Goal: Task Accomplishment & Management: Complete application form

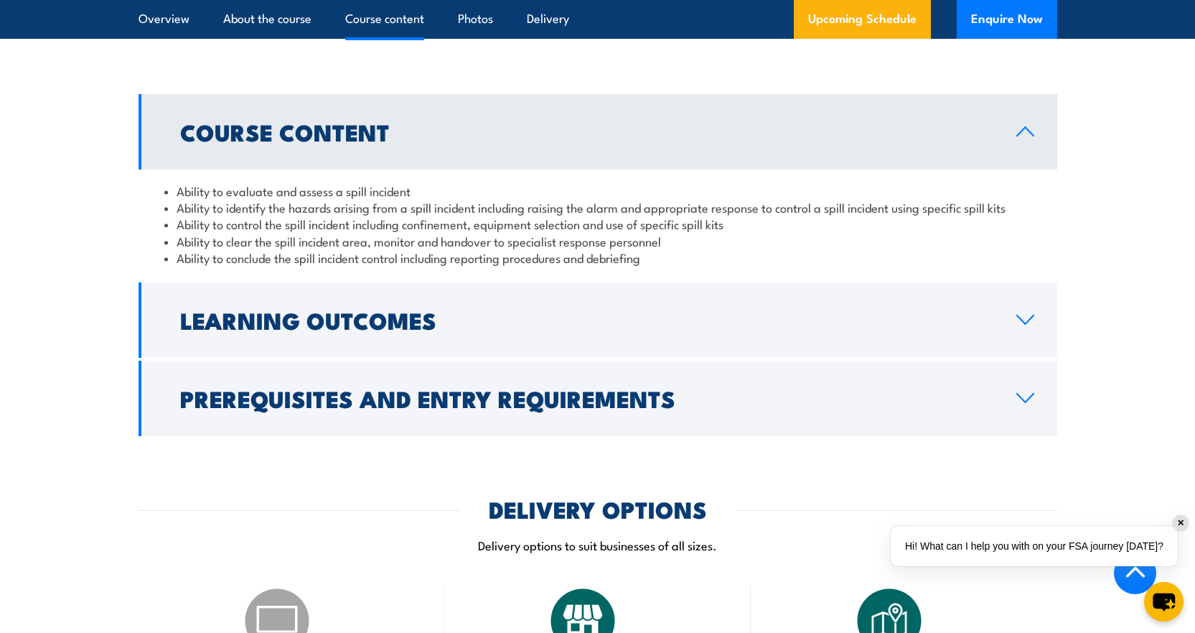
scroll to position [1077, 0]
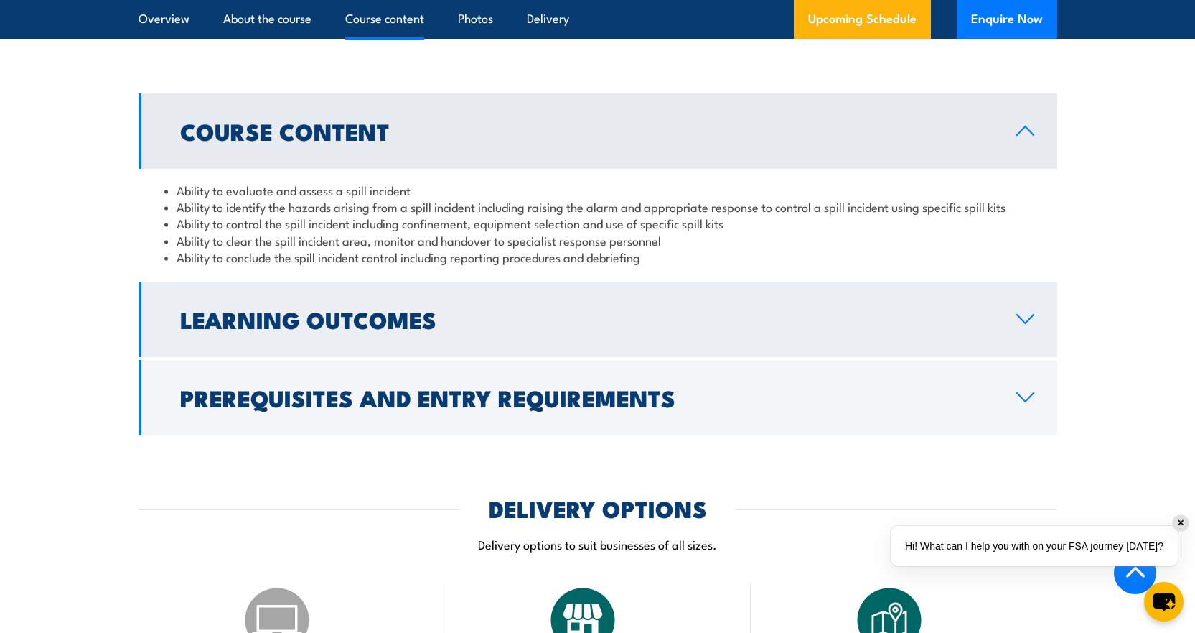
click at [1038, 325] on link "Learning Outcomes" at bounding box center [598, 318] width 919 height 75
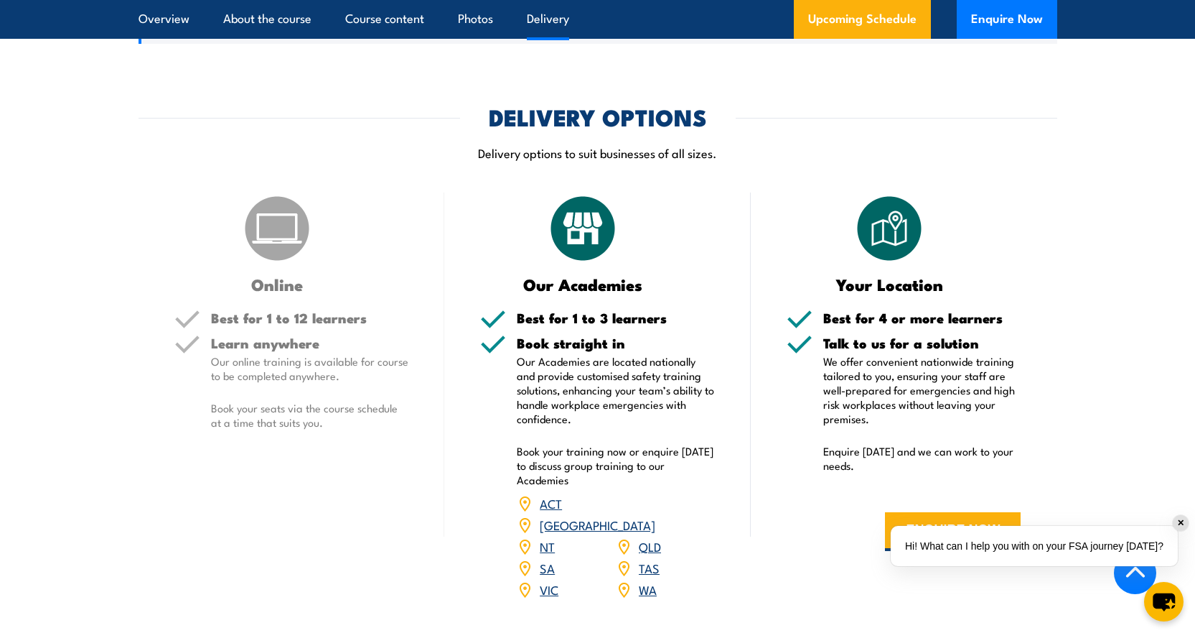
scroll to position [1580, 0]
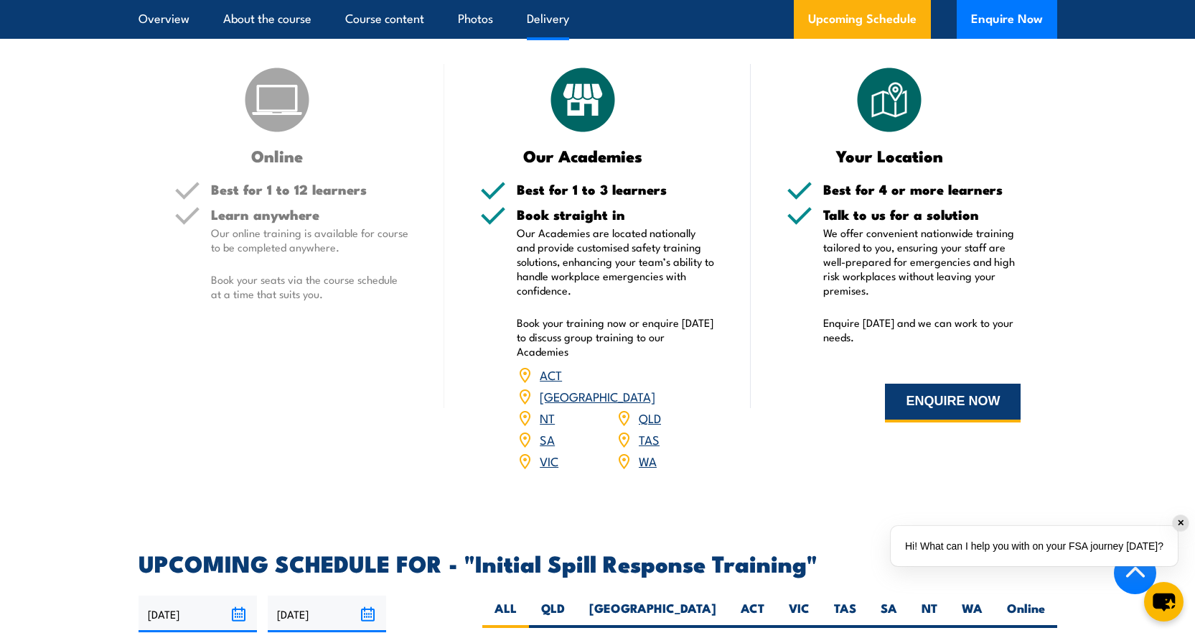
click at [953, 404] on button "ENQUIRE NOW" at bounding box center [953, 402] width 136 height 39
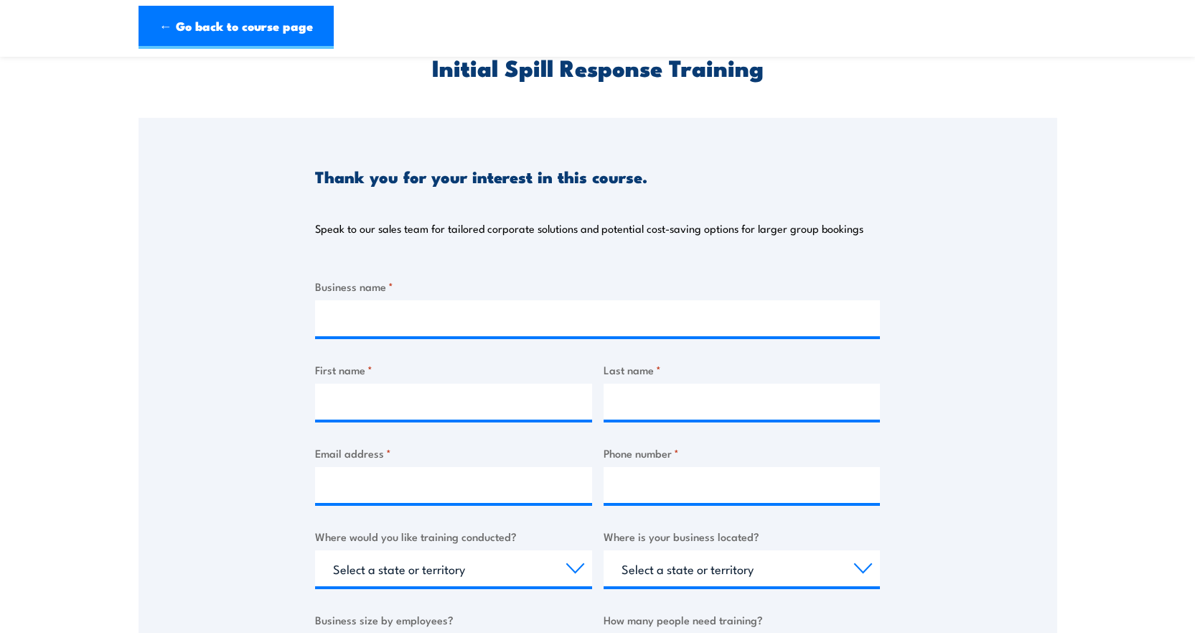
scroll to position [144, 0]
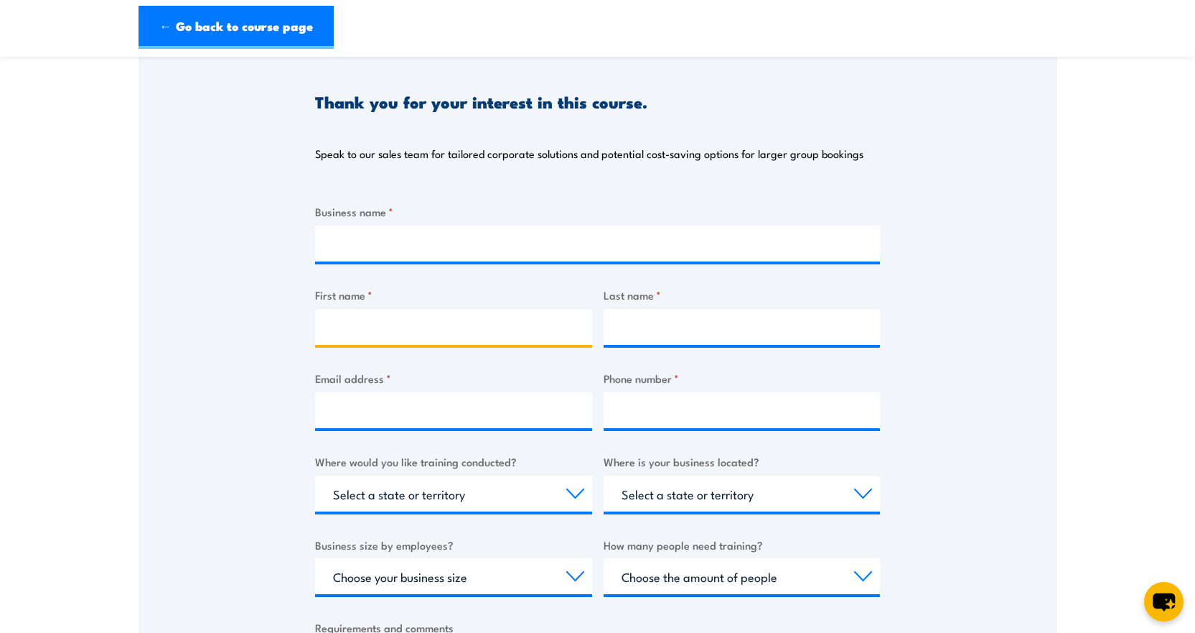
click at [471, 318] on input "First name *" at bounding box center [453, 327] width 277 height 36
type input "Meagan"
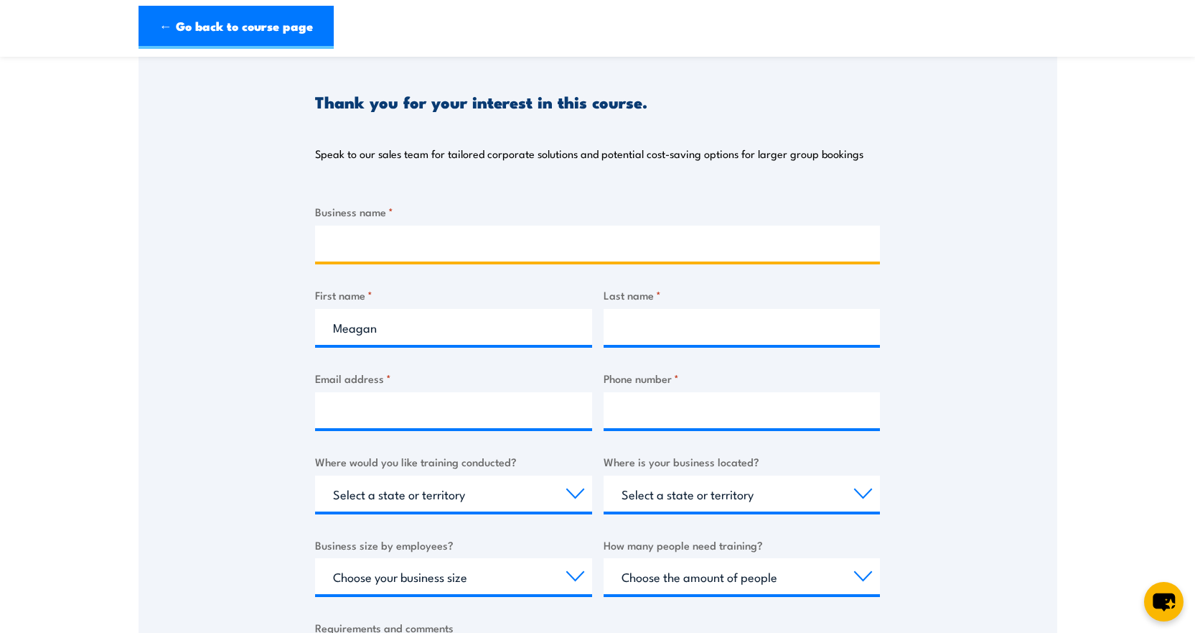
type input "Hilditch Oilchem"
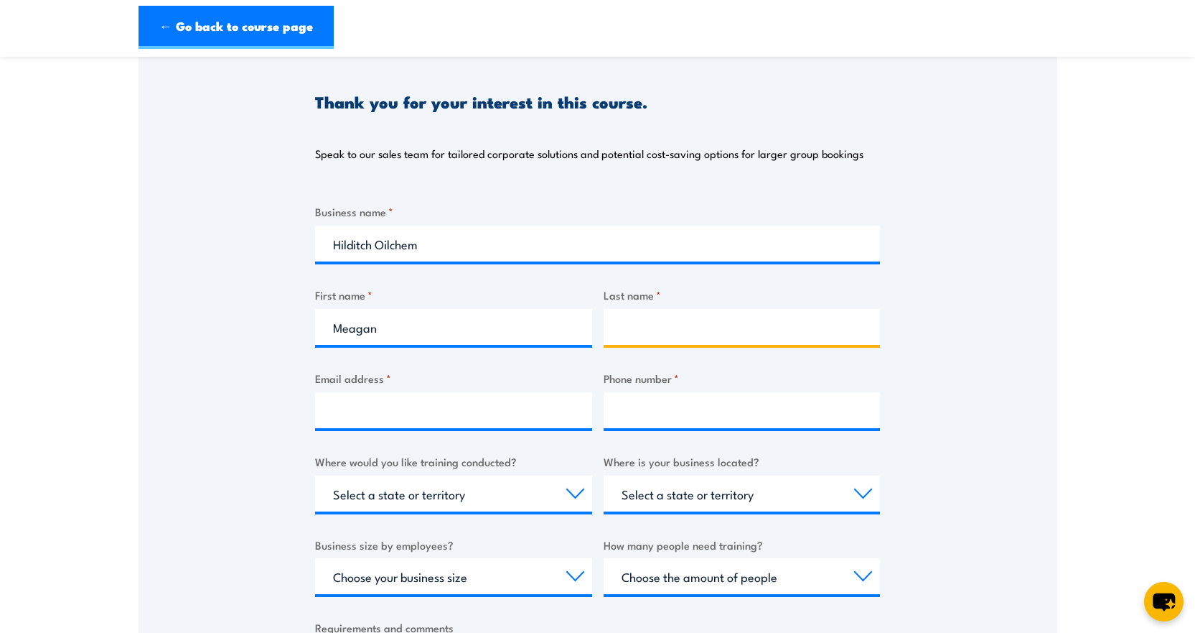
type input "Gardner"
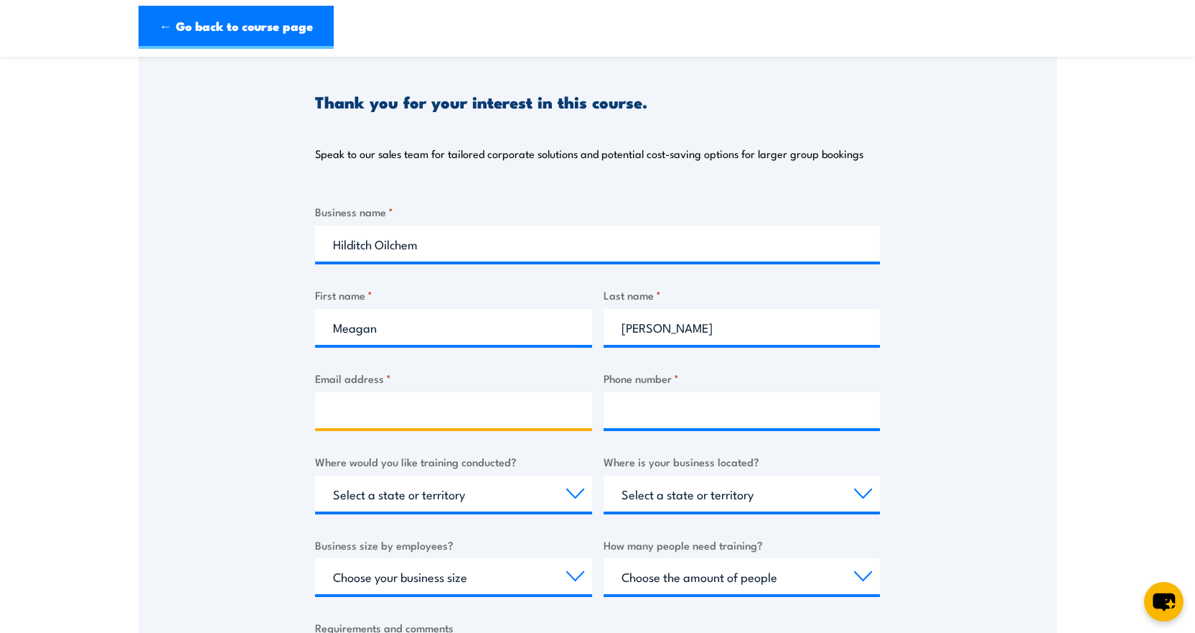
type input "meagan.gardner@hilditch.com.au"
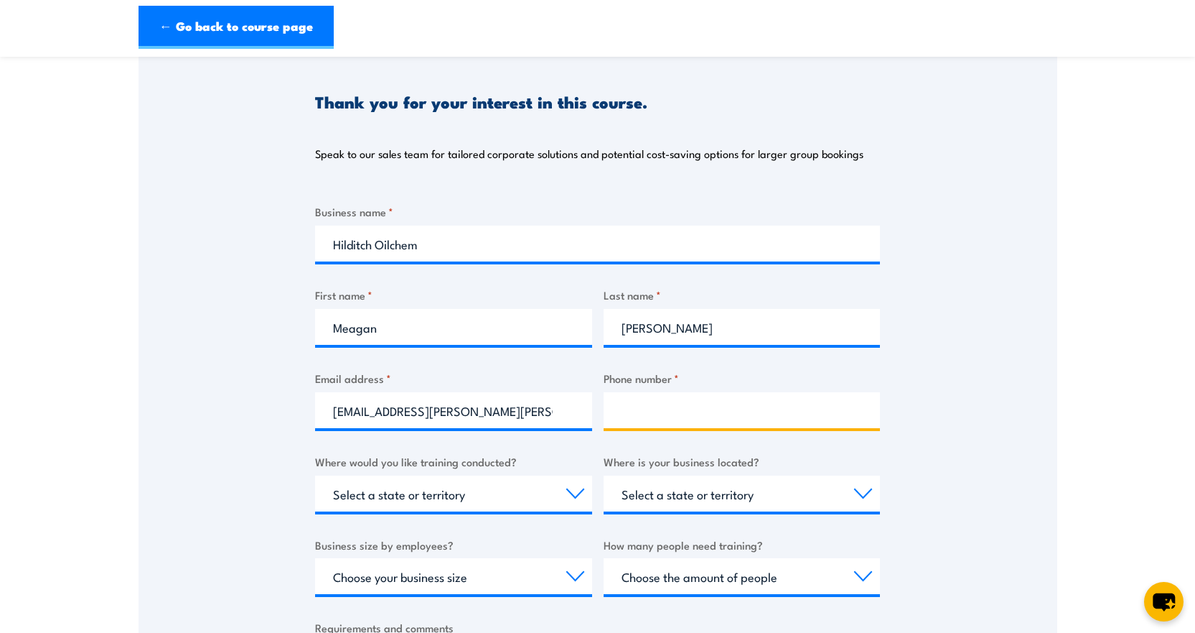
type input "0419476877"
select select "VIC"
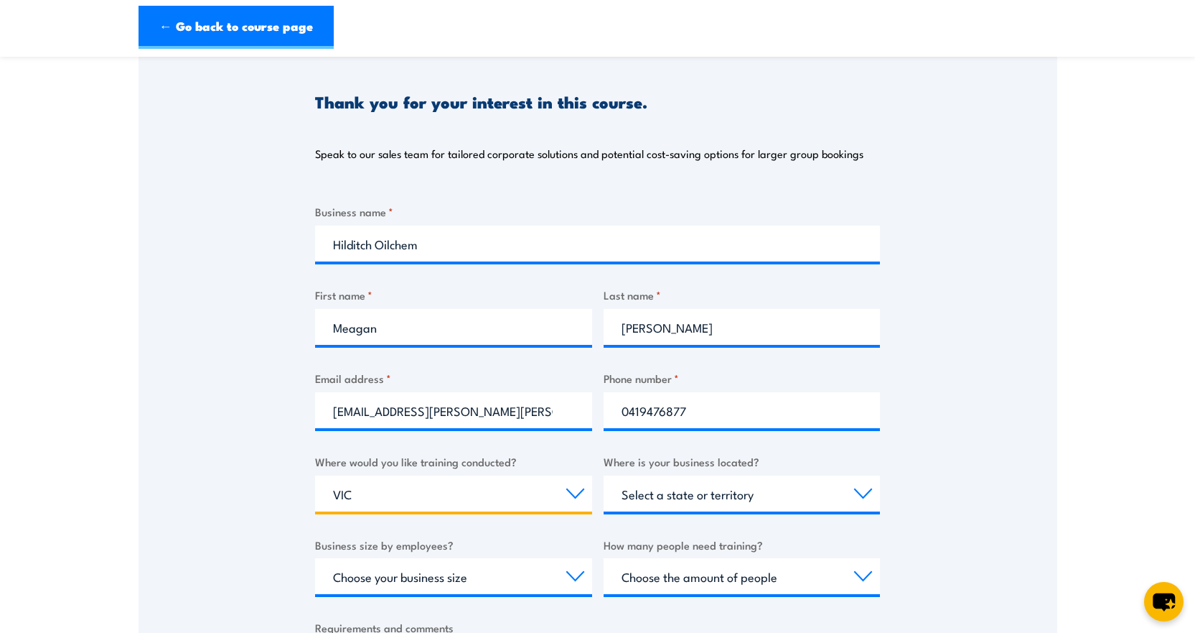
select select "VIC"
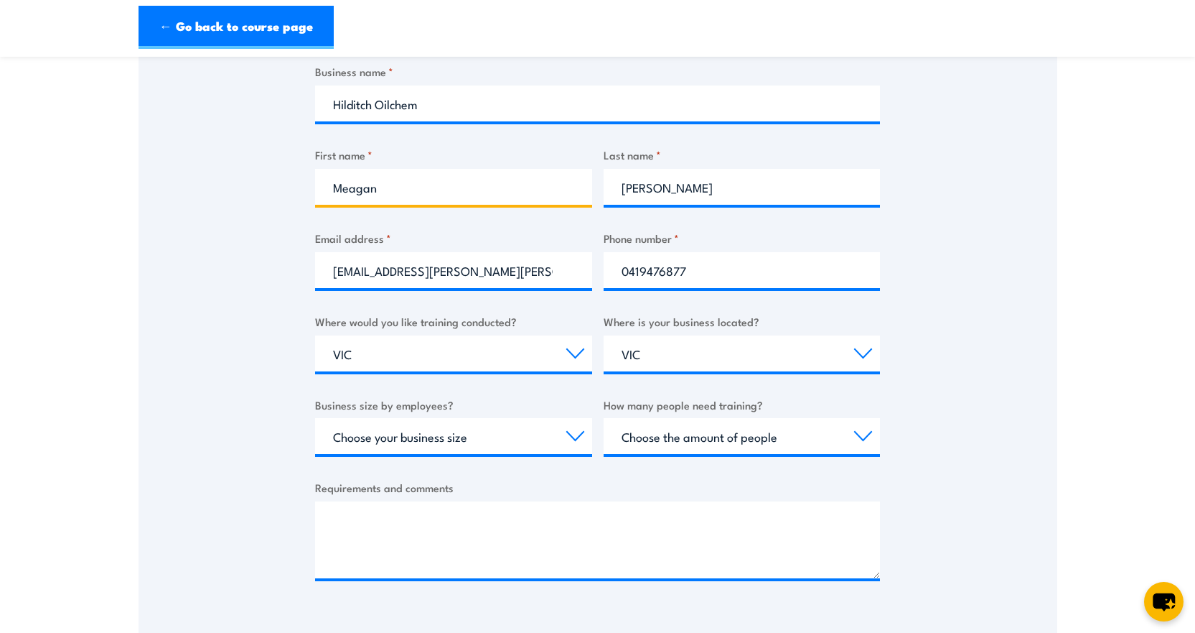
scroll to position [287, 0]
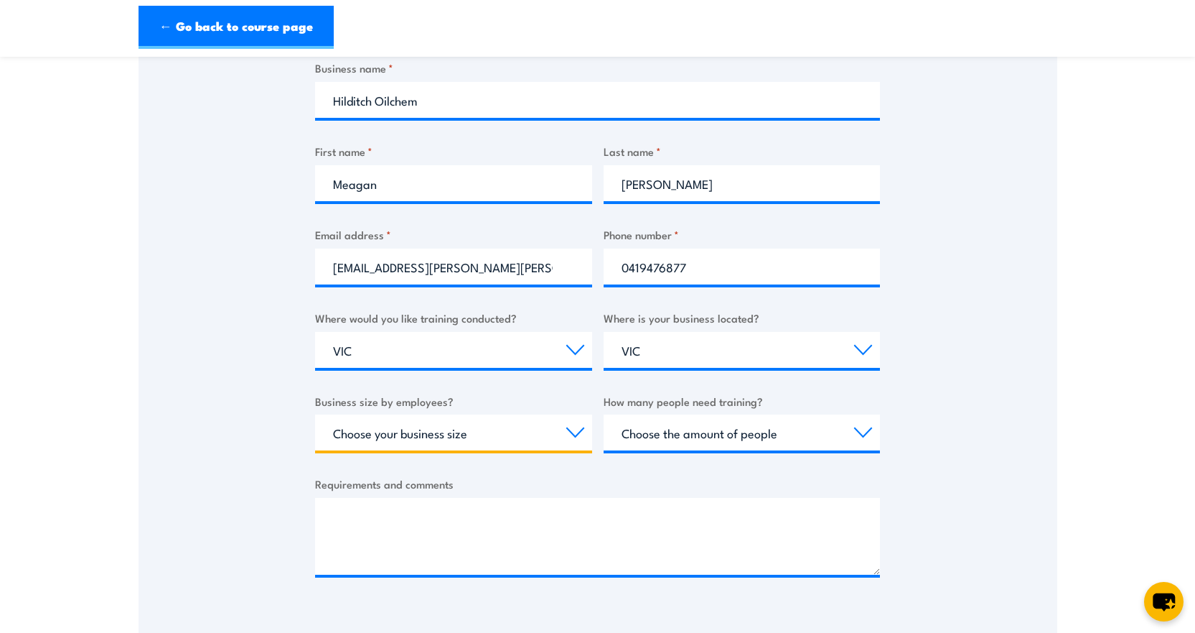
click at [579, 434] on select "Choose your business size 1 to 19 20 to 199 200+" at bounding box center [453, 432] width 277 height 36
click at [315, 414] on select "Choose your business size 1 to 19 20 to 199 200+" at bounding box center [453, 432] width 277 height 36
click at [582, 424] on select "Choose your business size 1 to 19 20 to 199 200+" at bounding box center [453, 432] width 277 height 36
select select "20 to 199"
click at [315, 414] on select "Choose your business size 1 to 19 20 to 199 200+" at bounding box center [453, 432] width 277 height 36
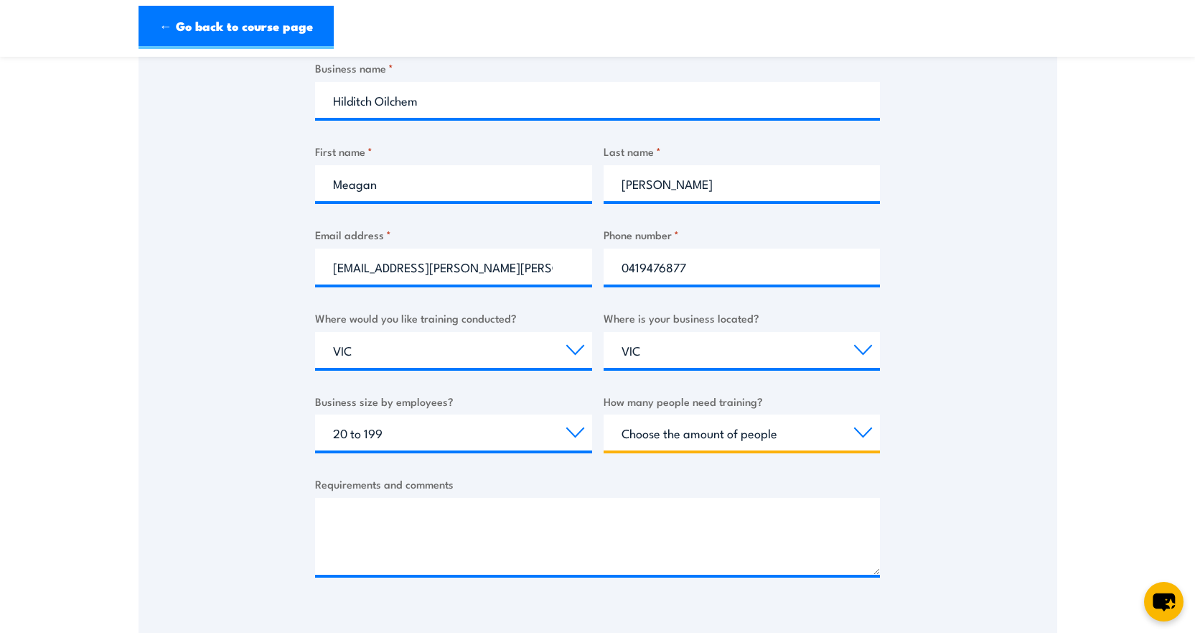
click at [866, 429] on select "Choose the amount of people 1 to 4 5 to 19 20+" at bounding box center [742, 432] width 277 height 36
select select "5 to 19"
click at [604, 414] on select "Choose the amount of people 1 to 4 5 to 19 20+" at bounding box center [742, 432] width 277 height 36
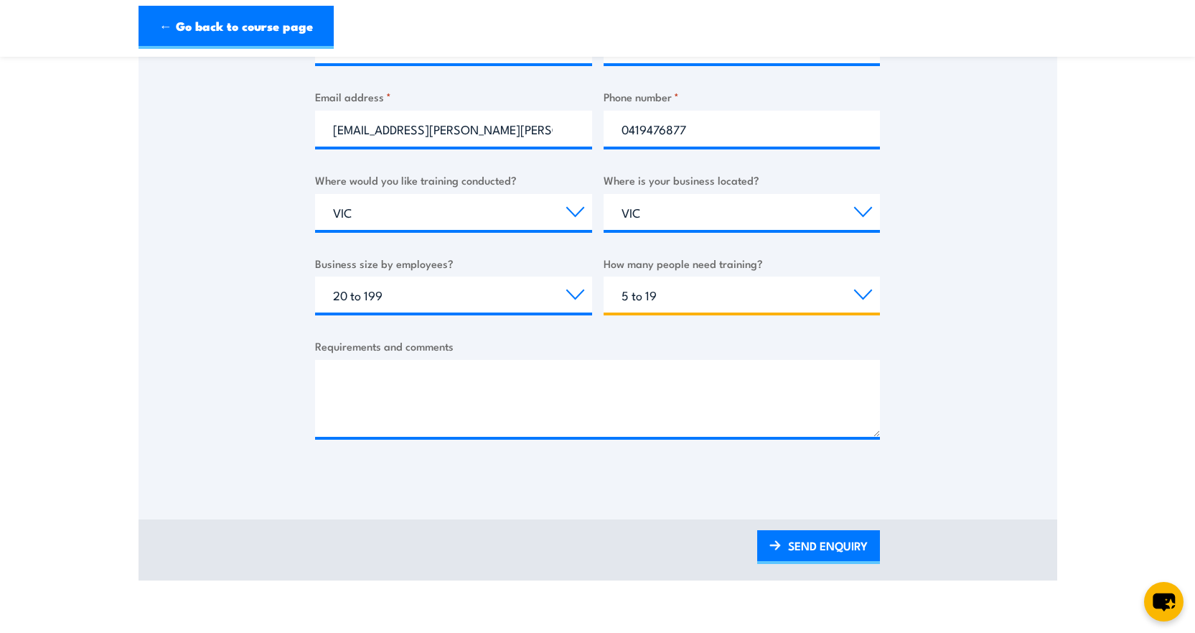
scroll to position [431, 0]
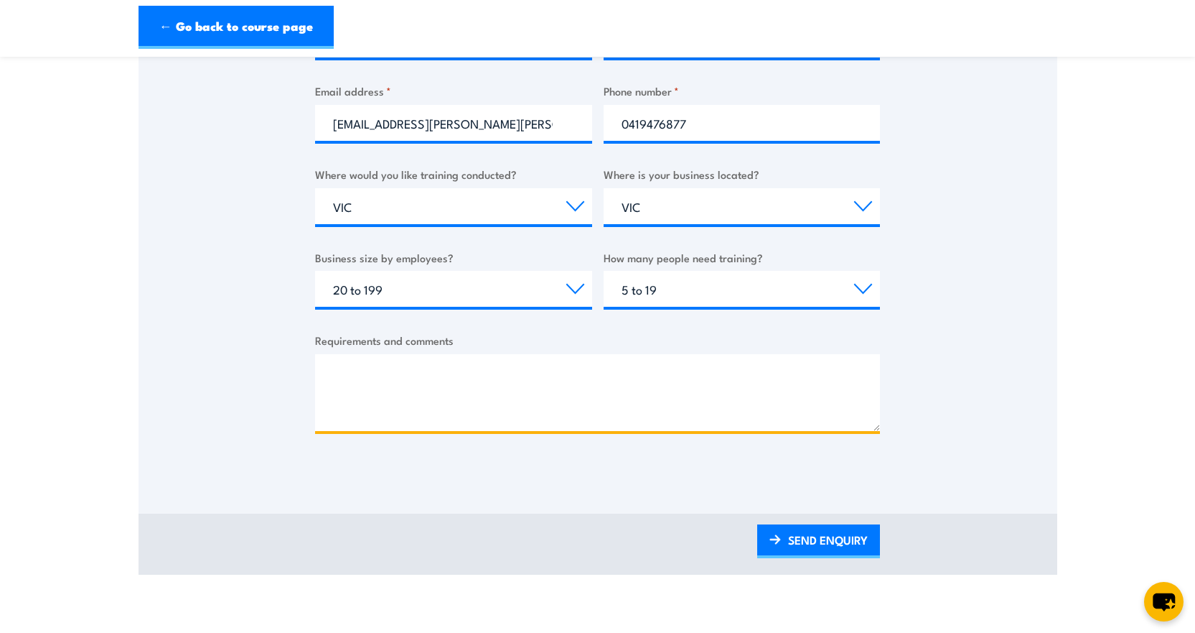
click at [521, 383] on textarea "Requirements and comments" at bounding box center [597, 392] width 565 height 77
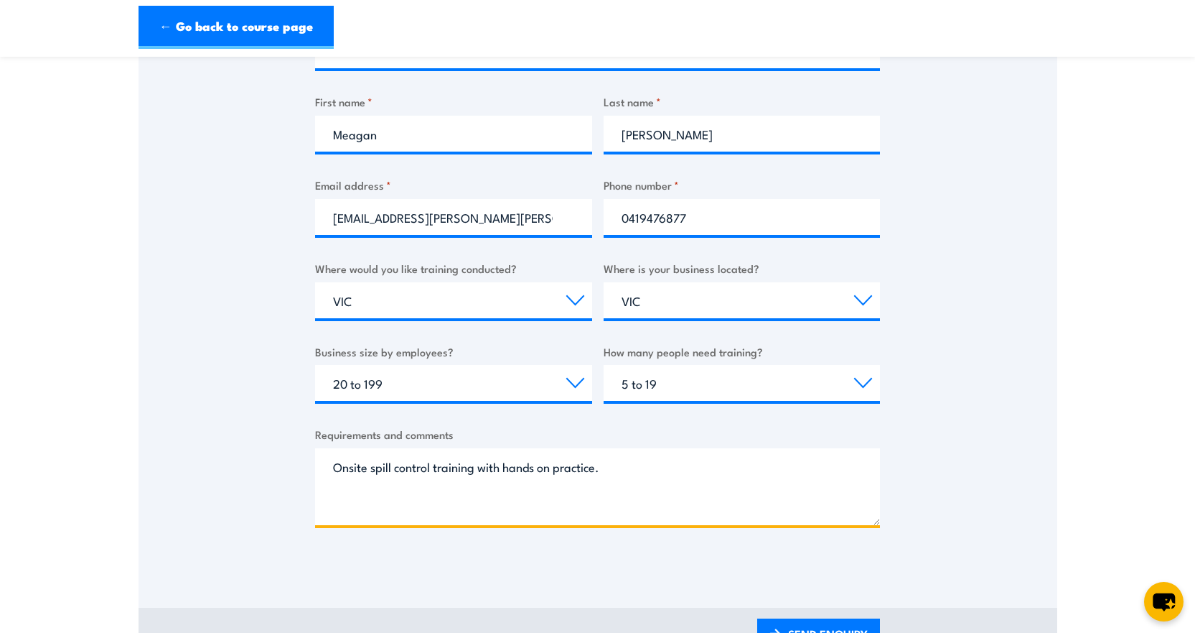
scroll to position [503, 0]
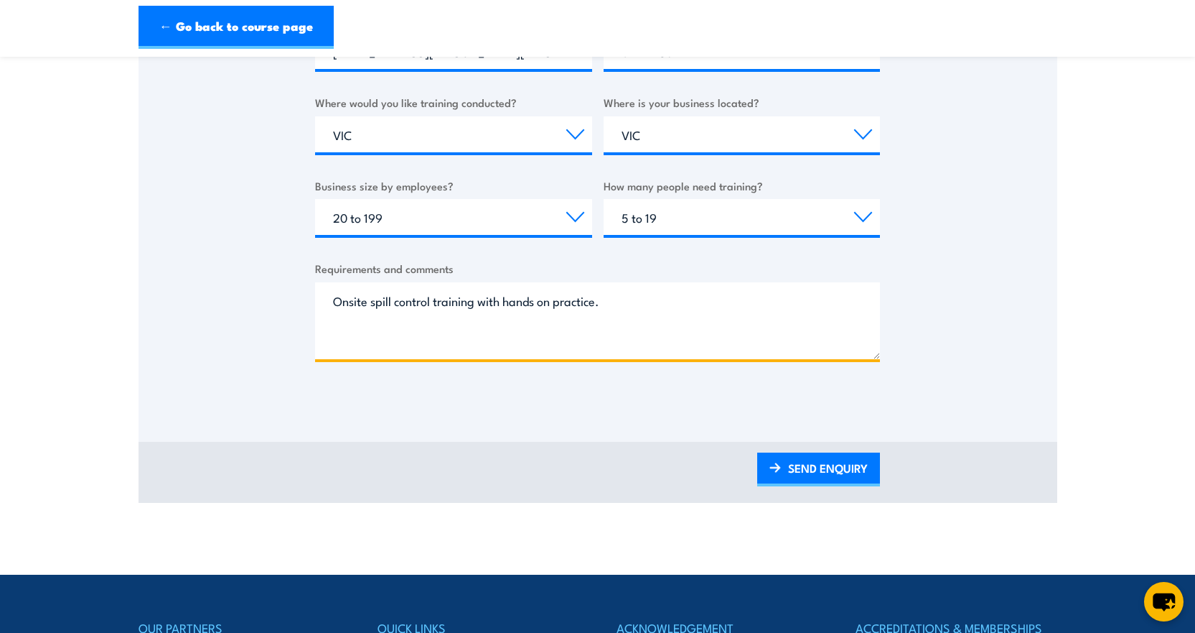
drag, startPoint x: 506, startPoint y: 299, endPoint x: 638, endPoint y: 299, distance: 132.1
click at [638, 299] on textarea "Onsite spill control training with hands on practice." at bounding box center [597, 320] width 565 height 77
click at [610, 317] on textarea "Onsite spill control training with hands on practice." at bounding box center [597, 320] width 565 height 77
type textarea "Onsite spill control training with hands on practice."
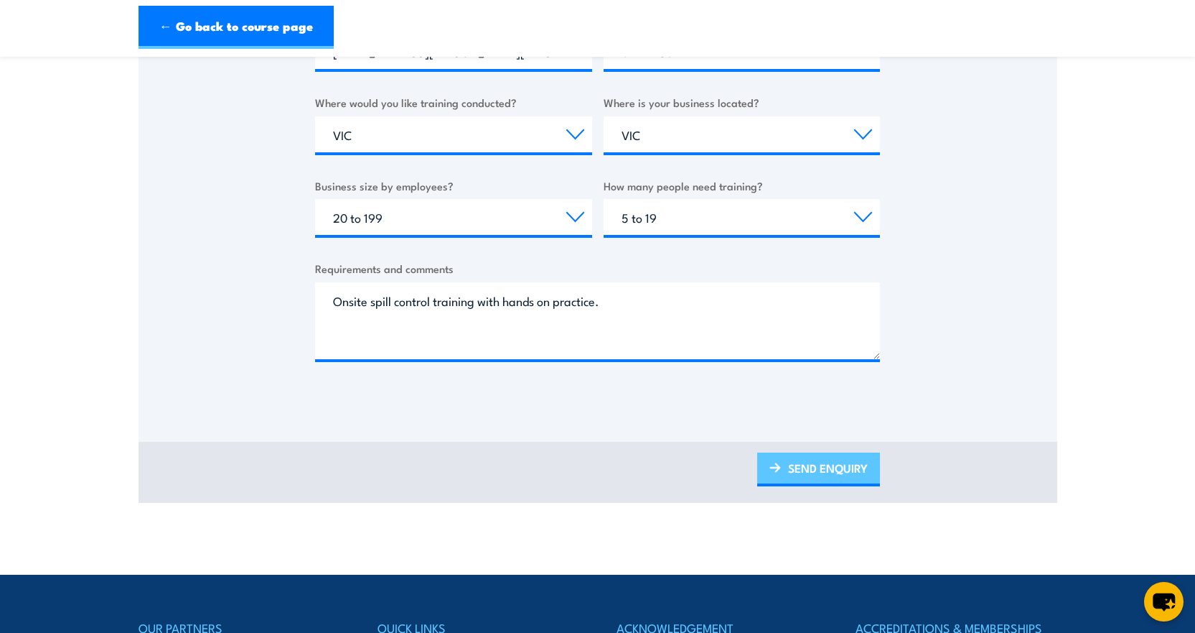
click at [859, 480] on link "SEND ENQUIRY" at bounding box center [818, 469] width 123 height 34
click at [785, 476] on link "SEND ENQUIRY" at bounding box center [818, 469] width 123 height 34
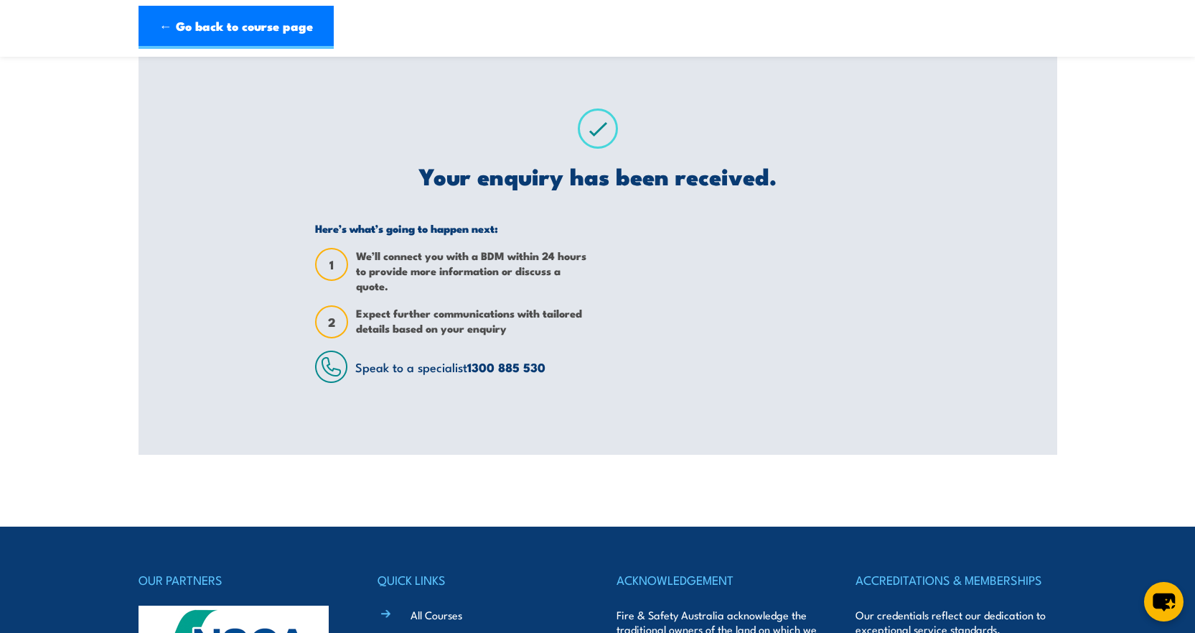
scroll to position [0, 0]
